Goal: Task Accomplishment & Management: Manage account settings

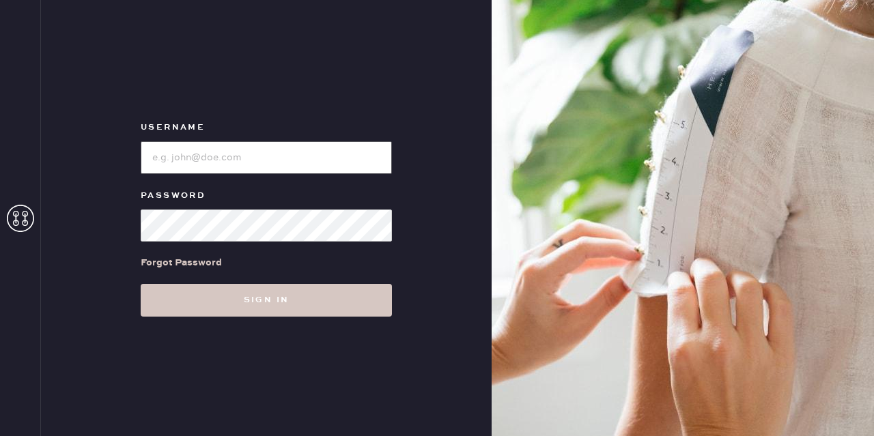
click at [257, 160] on input "loginName" at bounding box center [266, 157] width 251 height 33
type input "[EMAIL_ADDRESS][DOMAIN_NAME]"
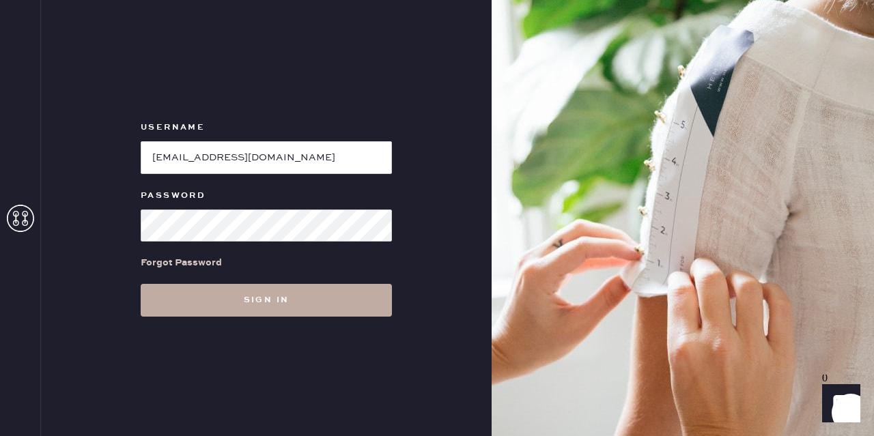
click at [280, 300] on button "Sign in" at bounding box center [266, 300] width 251 height 33
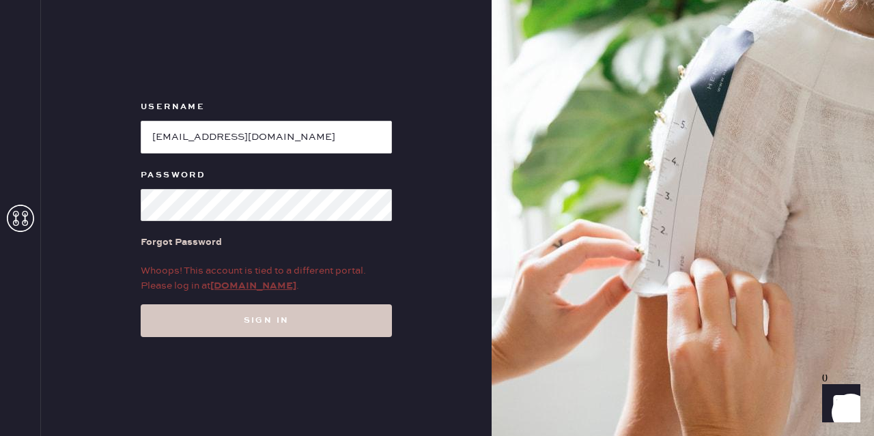
click at [260, 285] on link "[DOMAIN_NAME]" at bounding box center [253, 286] width 86 height 12
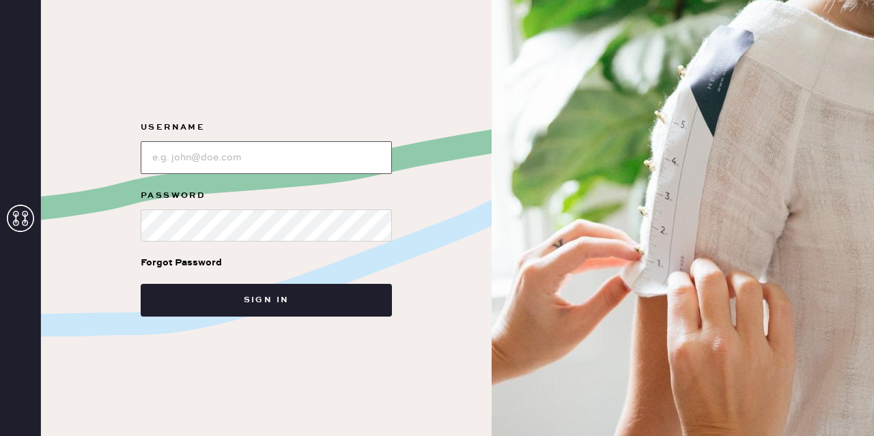
click at [324, 162] on input "loginName" at bounding box center [266, 157] width 251 height 33
click at [275, 155] on input "loginName" at bounding box center [266, 157] width 251 height 33
type input "[EMAIL_ADDRESS][DOMAIN_NAME]"
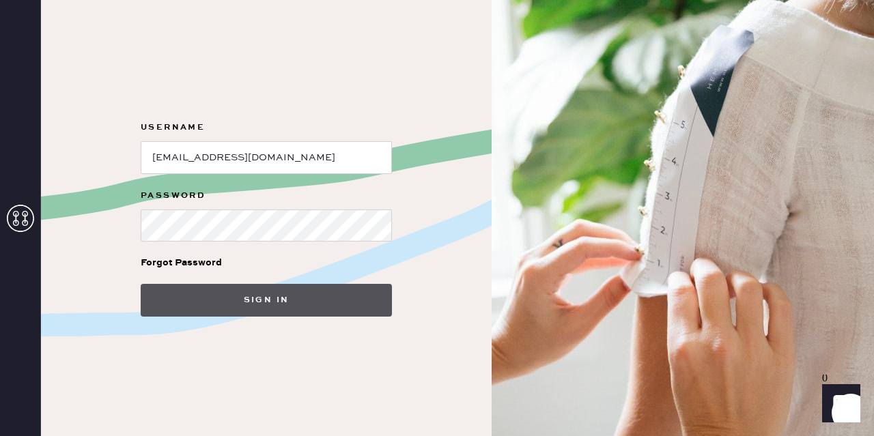
click at [257, 296] on button "Sign in" at bounding box center [266, 300] width 251 height 33
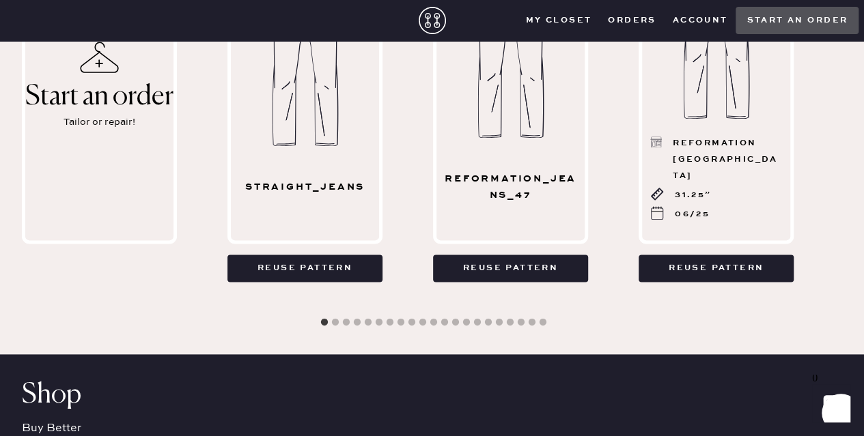
scroll to position [752, 0]
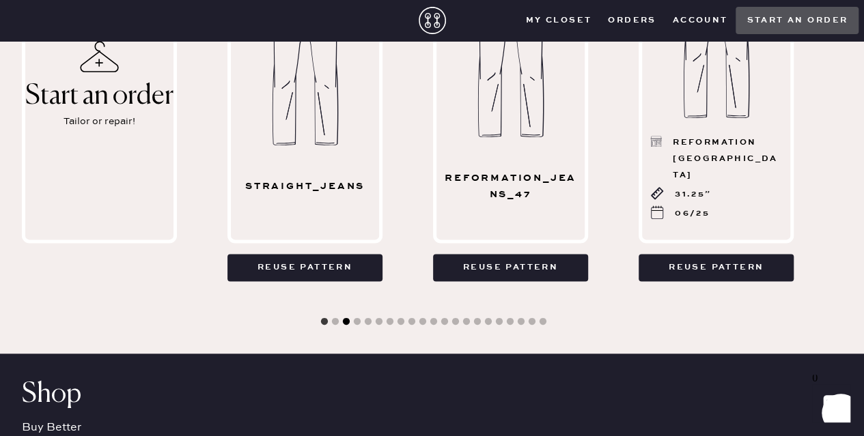
click at [349, 321] on button "3" at bounding box center [346, 322] width 14 height 14
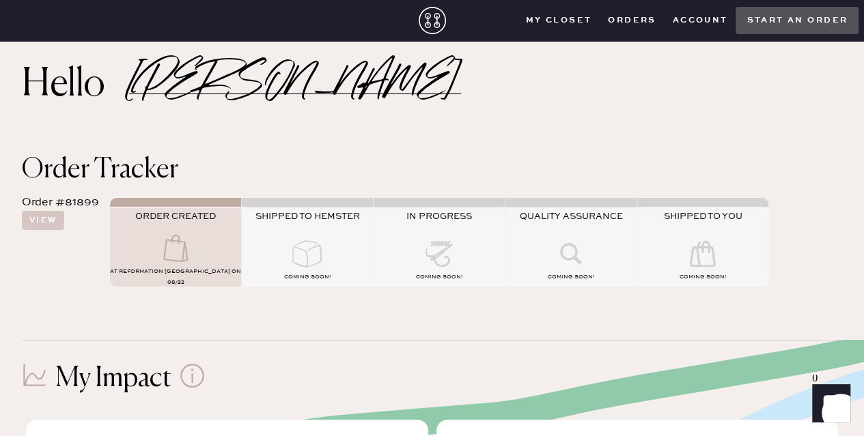
scroll to position [0, 0]
